Goal: Transaction & Acquisition: Purchase product/service

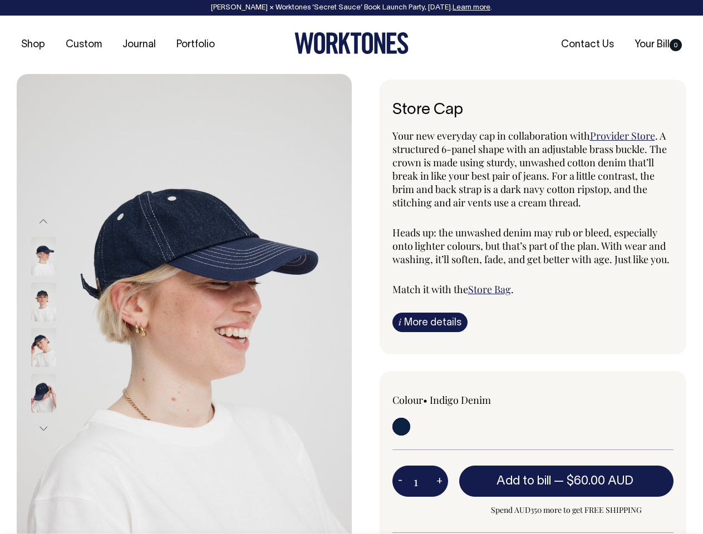
click at [184, 304] on img at bounding box center [184, 325] width 335 height 502
click at [58, 325] on div at bounding box center [59, 348] width 56 height 46
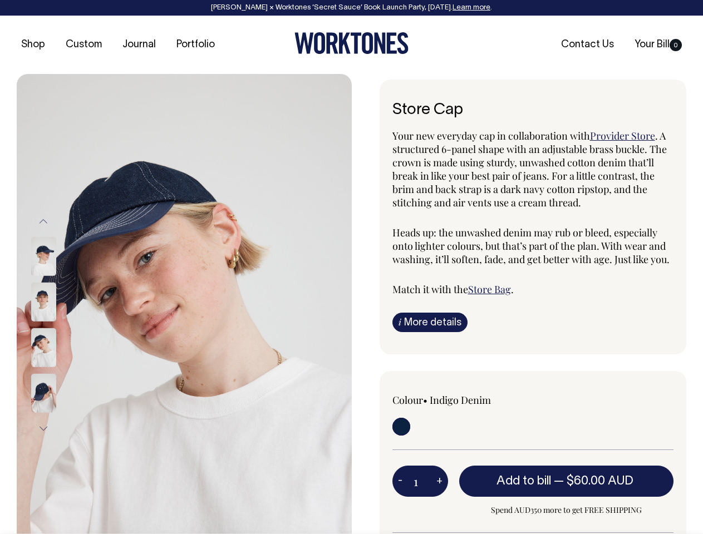
click at [43, 222] on button "Previous" at bounding box center [43, 221] width 17 height 25
click at [58, 371] on div at bounding box center [59, 394] width 56 height 46
click at [43, 429] on button "Next" at bounding box center [43, 428] width 17 height 25
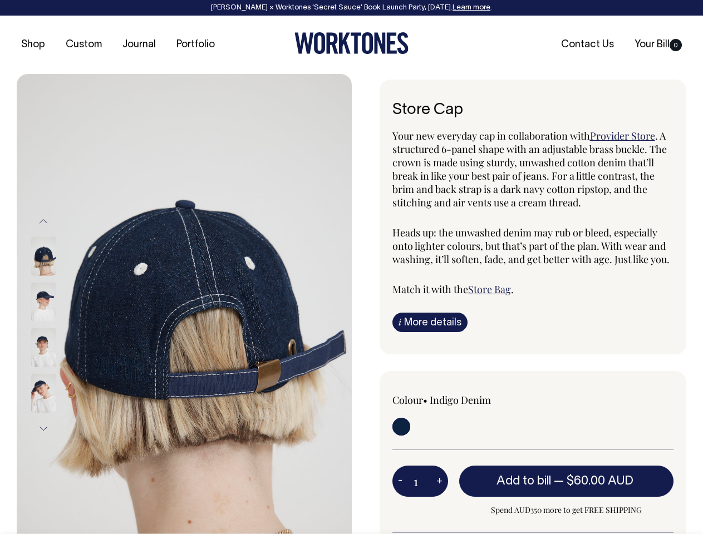
click at [400, 481] on button "-" at bounding box center [400, 481] width 16 height 22
click at [439, 481] on button "+" at bounding box center [439, 481] width 17 height 22
type input "2"
click at [567, 481] on span "— $60.00 AUD" at bounding box center [595, 481] width 82 height 11
